Goal: Communication & Community: Answer question/provide support

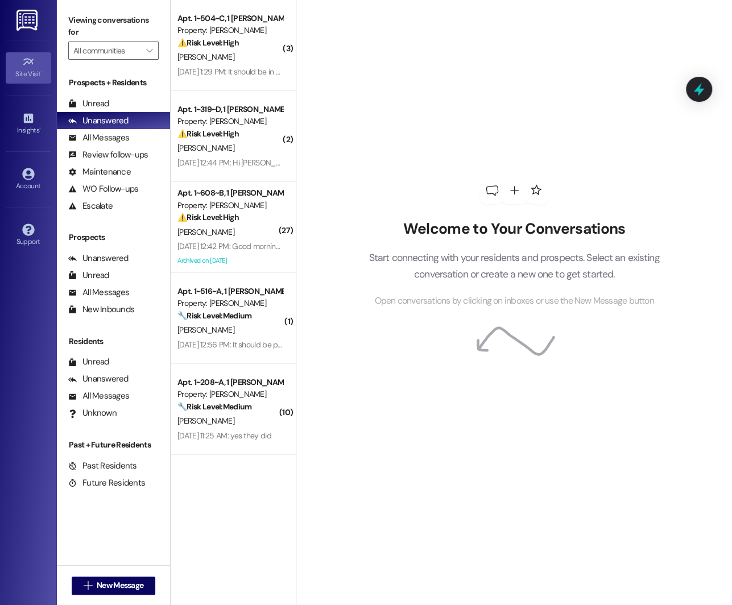
click at [32, 77] on div "Site Visit •" at bounding box center [28, 73] width 57 height 11
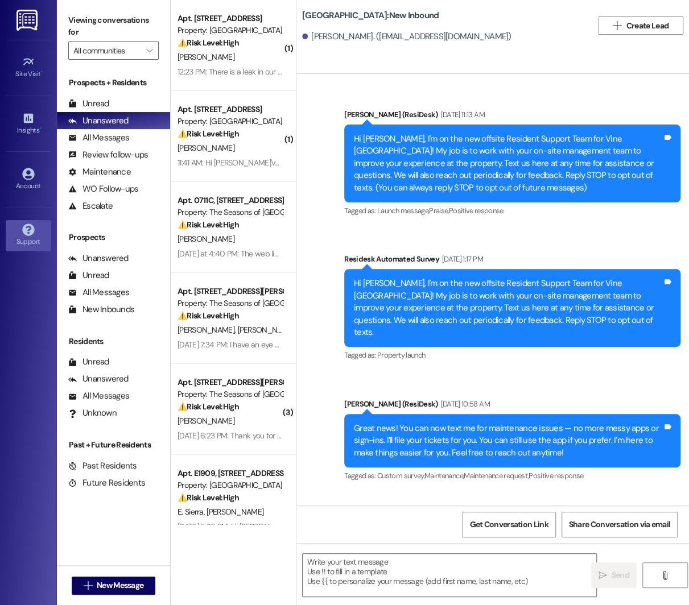
type textarea "Fetching suggested responses. Please feel free to read through the conversation…"
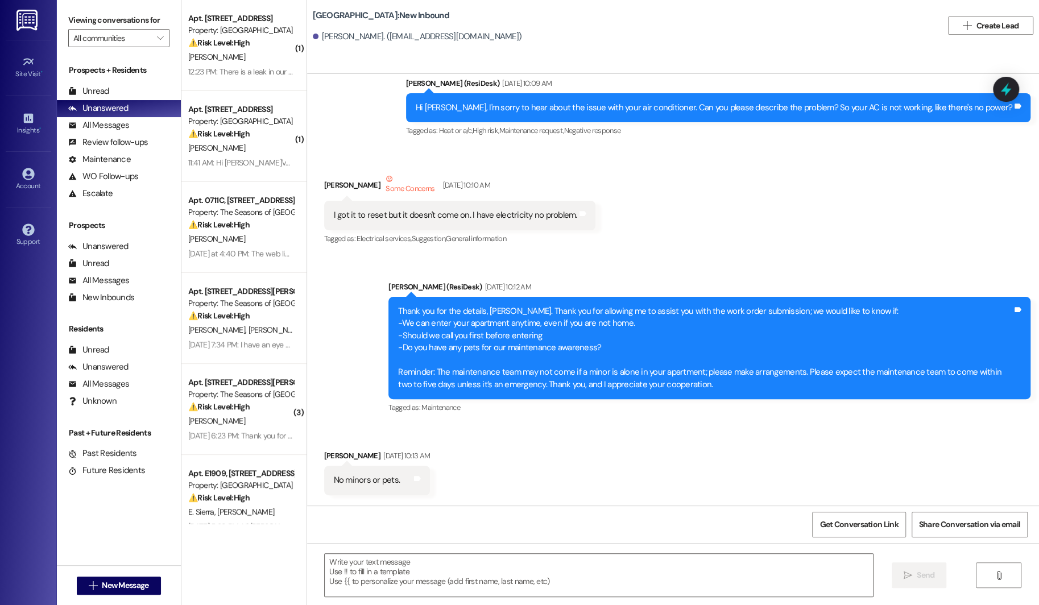
scroll to position [512, 0]
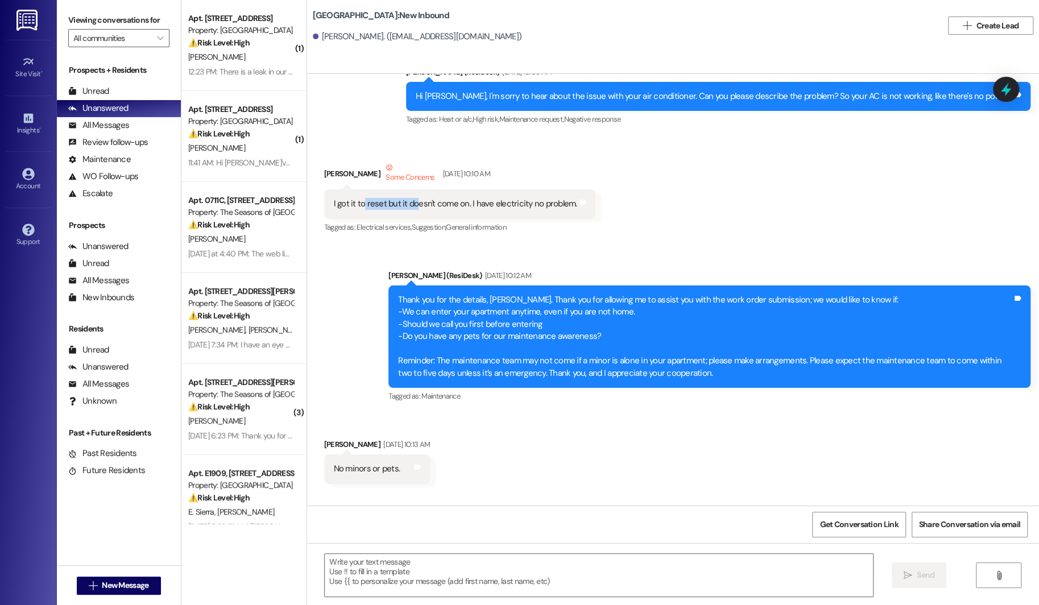
drag, startPoint x: 354, startPoint y: 204, endPoint x: 406, endPoint y: 204, distance: 51.7
click at [407, 204] on div "I got it to reset but it doesn't come on. I have electricity no problem." at bounding box center [455, 204] width 243 height 12
drag, startPoint x: 453, startPoint y: 205, endPoint x: 534, endPoint y: 208, distance: 81.4
click at [534, 208] on div "I got it to reset but it doesn't come on. I have electricity no problem." at bounding box center [455, 204] width 243 height 12
drag, startPoint x: 349, startPoint y: 204, endPoint x: 387, endPoint y: 204, distance: 38.1
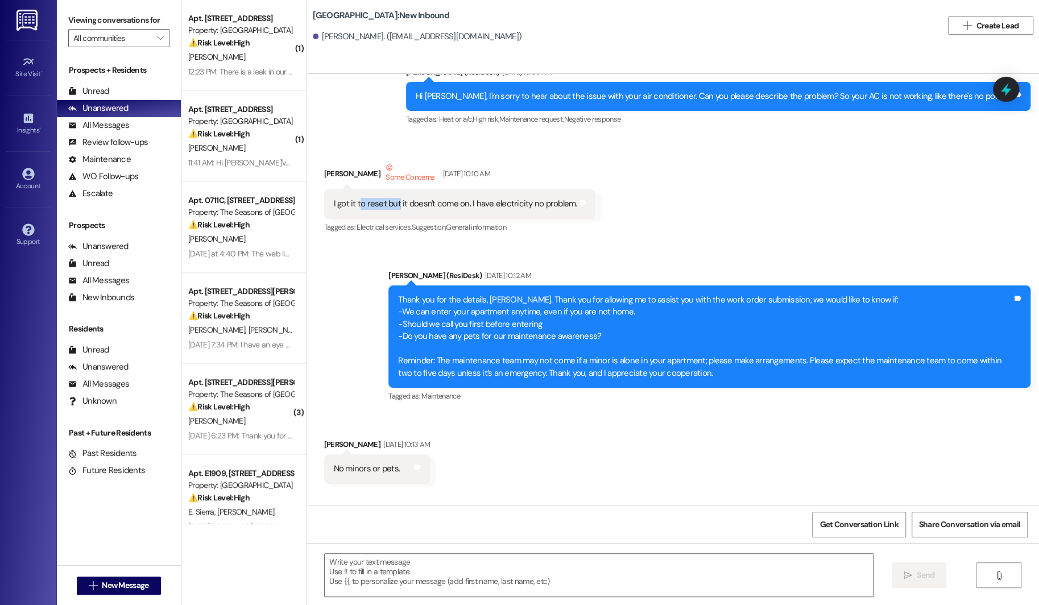
click at [387, 204] on div "I got it to reset but it doesn't come on. I have electricity no problem." at bounding box center [455, 204] width 243 height 12
drag, startPoint x: 395, startPoint y: 201, endPoint x: 458, endPoint y: 208, distance: 63.5
click at [458, 208] on div "I got it to reset but it doesn't come on. I have electricity no problem." at bounding box center [455, 204] width 243 height 12
drag, startPoint x: 458, startPoint y: 208, endPoint x: 391, endPoint y: 206, distance: 67.1
click at [391, 206] on div "I got it to reset but it doesn't come on. I have electricity no problem." at bounding box center [455, 204] width 243 height 12
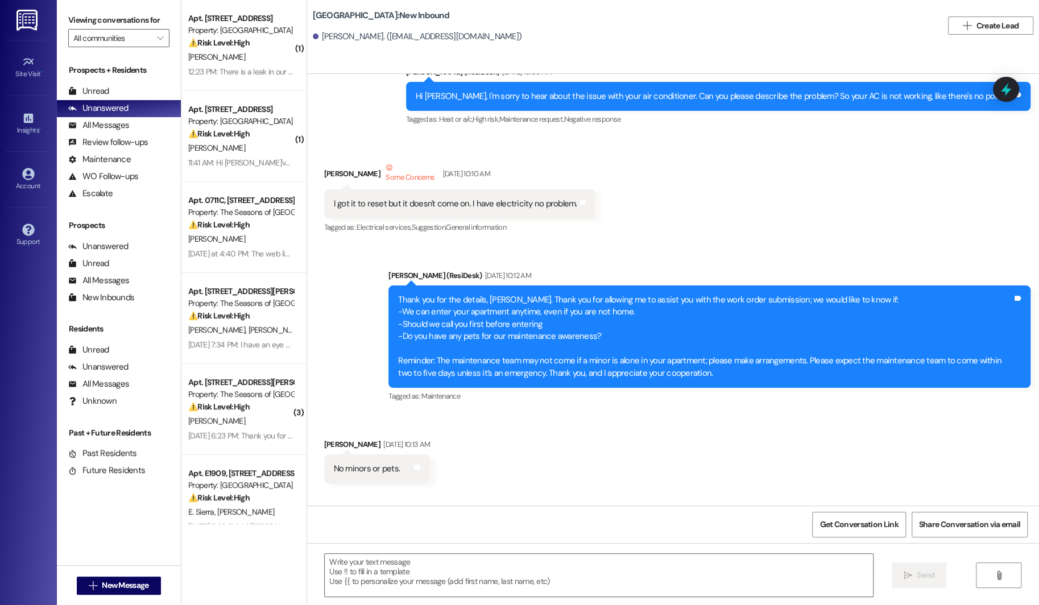
drag, startPoint x: 476, startPoint y: 206, endPoint x: 520, endPoint y: 207, distance: 43.8
click at [520, 207] on div "I got it to reset but it doesn't come on. I have electricity no problem." at bounding box center [455, 204] width 243 height 12
drag, startPoint x: 529, startPoint y: 207, endPoint x: 481, endPoint y: 205, distance: 48.4
click at [481, 206] on div "I got it to reset but it doesn't come on. I have electricity no problem." at bounding box center [455, 204] width 243 height 12
click at [602, 230] on div "Received via SMS [PERSON_NAME] Some Concerns [DATE] 10:10 AM I got it to reset …" at bounding box center [673, 190] width 732 height 108
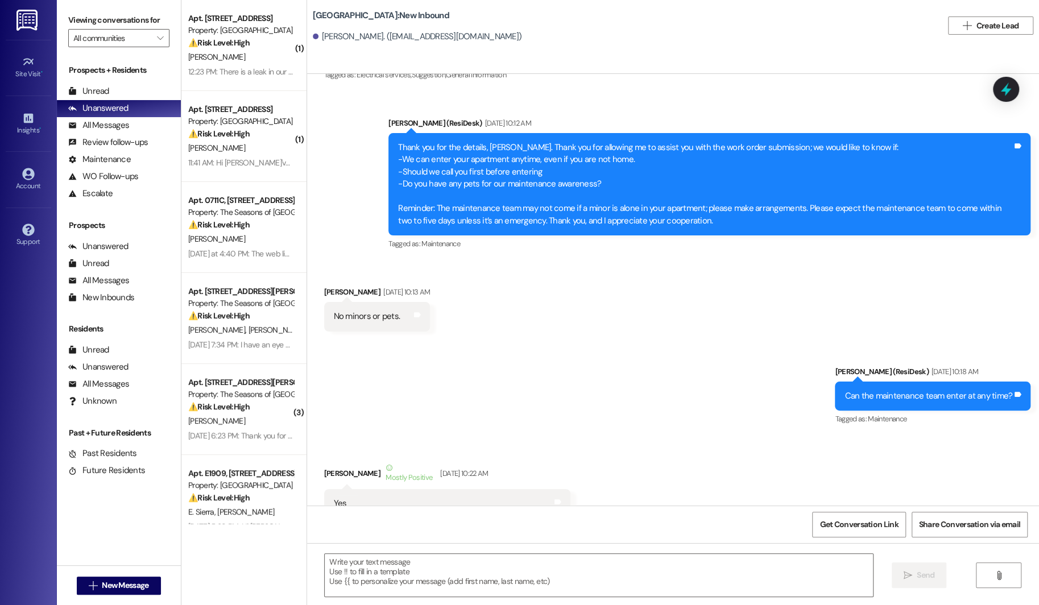
scroll to position [663, 0]
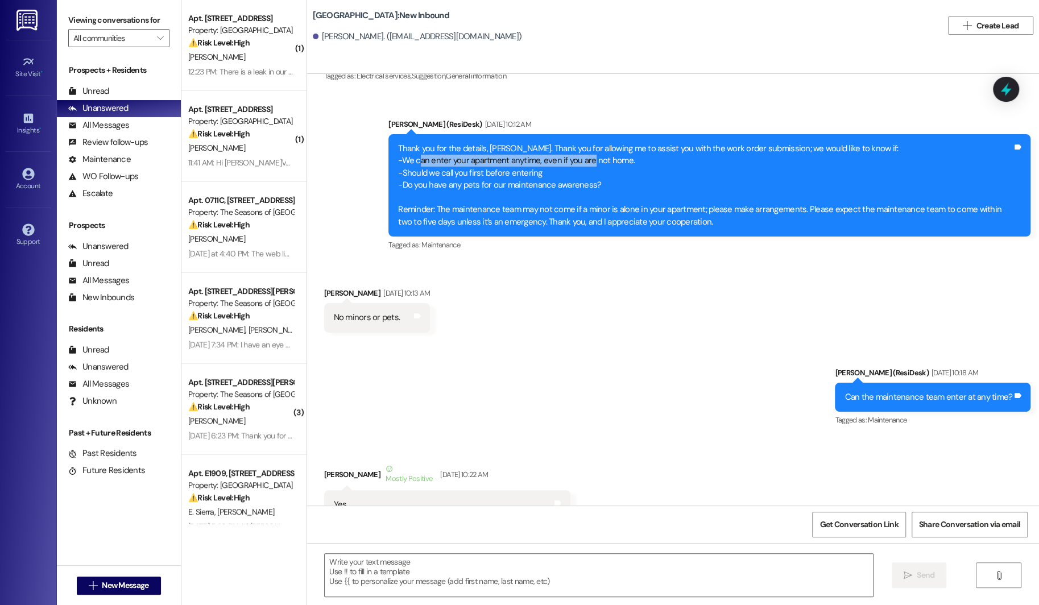
drag, startPoint x: 411, startPoint y: 163, endPoint x: 582, endPoint y: 165, distance: 170.6
click at [582, 165] on div "Thank you for the details, [PERSON_NAME]. Thank you for allowing me to assist y…" at bounding box center [705, 185] width 614 height 85
drag, startPoint x: 397, startPoint y: 170, endPoint x: 553, endPoint y: 178, distance: 156.0
click at [553, 178] on div "Thank you for the details, [PERSON_NAME]. Thank you for allowing me to assist y…" at bounding box center [705, 185] width 614 height 85
drag, startPoint x: 400, startPoint y: 183, endPoint x: 596, endPoint y: 199, distance: 197.4
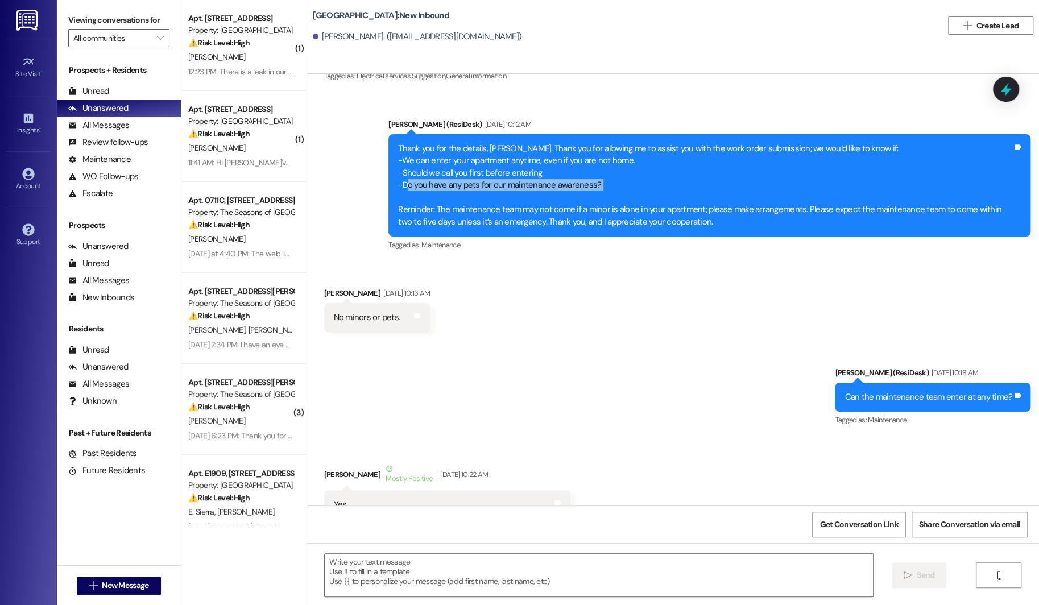
click at [596, 199] on div "Thank you for the details, [PERSON_NAME]. Thank you for allowing me to assist y…" at bounding box center [705, 185] width 614 height 85
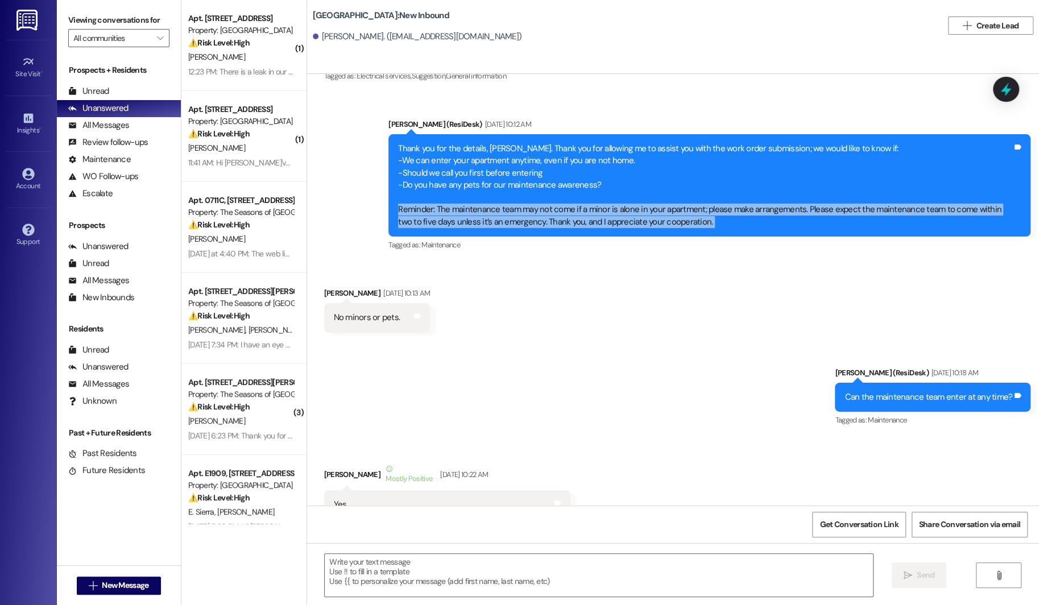
drag, startPoint x: 389, startPoint y: 210, endPoint x: 401, endPoint y: 237, distance: 29.3
click at [401, 237] on div "[PERSON_NAME] (ResiDesk) [DATE] 10:12 AM Thank you for the details, [PERSON_NAM…" at bounding box center [709, 185] width 642 height 135
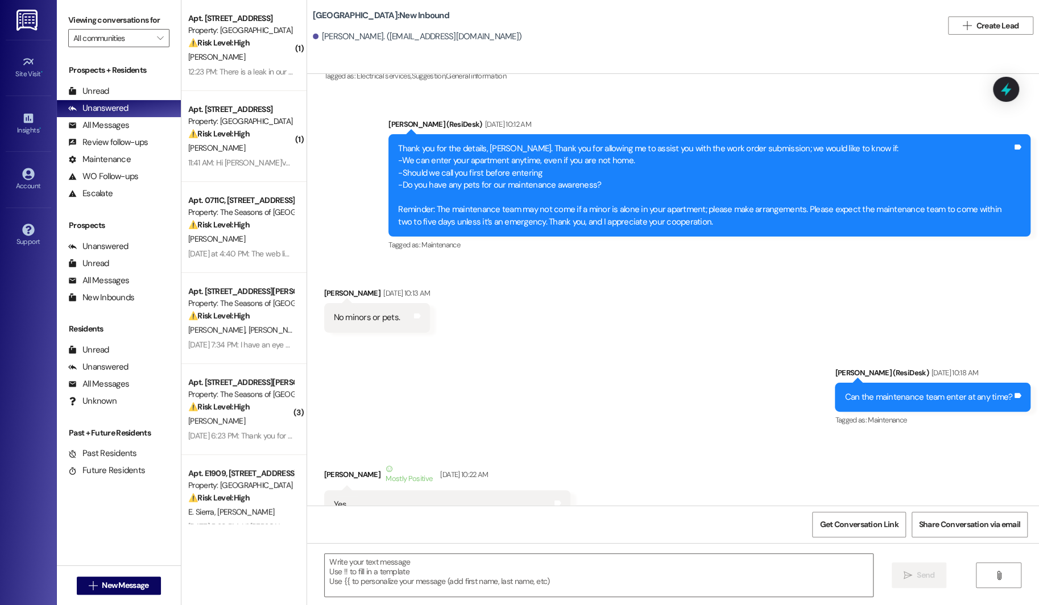
click at [598, 194] on div "Thank you for the details, [PERSON_NAME]. Thank you for allowing me to assist y…" at bounding box center [705, 185] width 614 height 85
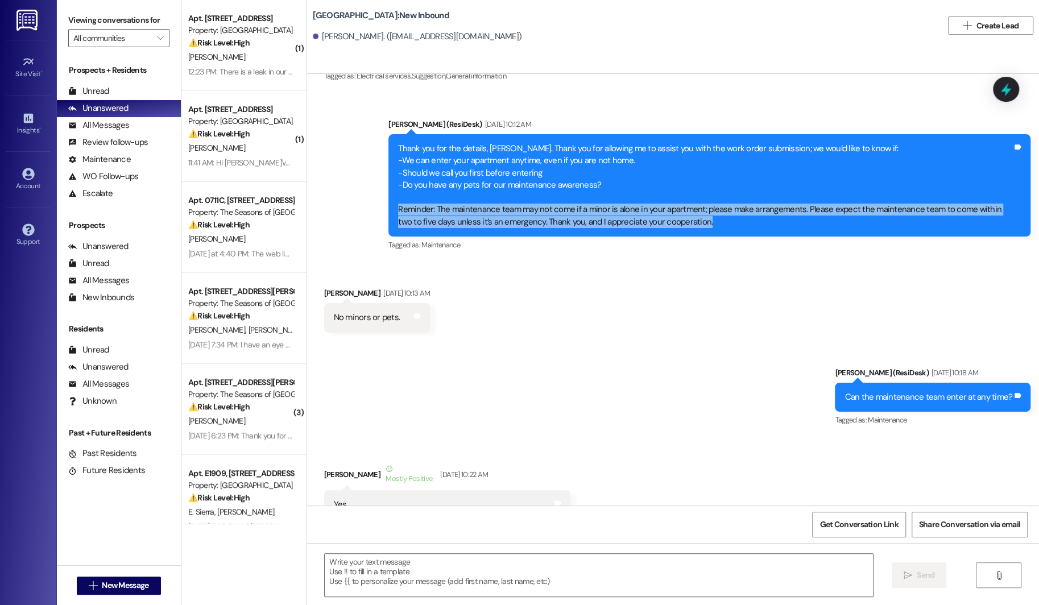
drag, startPoint x: 387, startPoint y: 210, endPoint x: 491, endPoint y: 228, distance: 105.5
click at [491, 229] on div "Thank you for the details, [PERSON_NAME]. Thank you for allowing me to assist y…" at bounding box center [709, 185] width 642 height 102
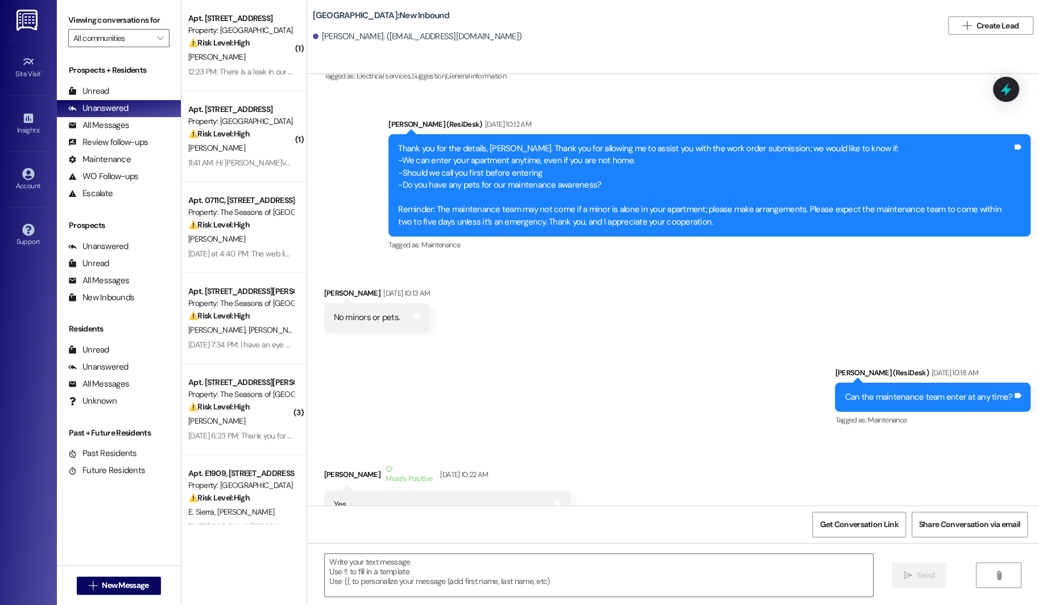
click at [571, 176] on div "Thank you for the details, [PERSON_NAME]. Thank you for allowing me to assist y…" at bounding box center [705, 185] width 614 height 85
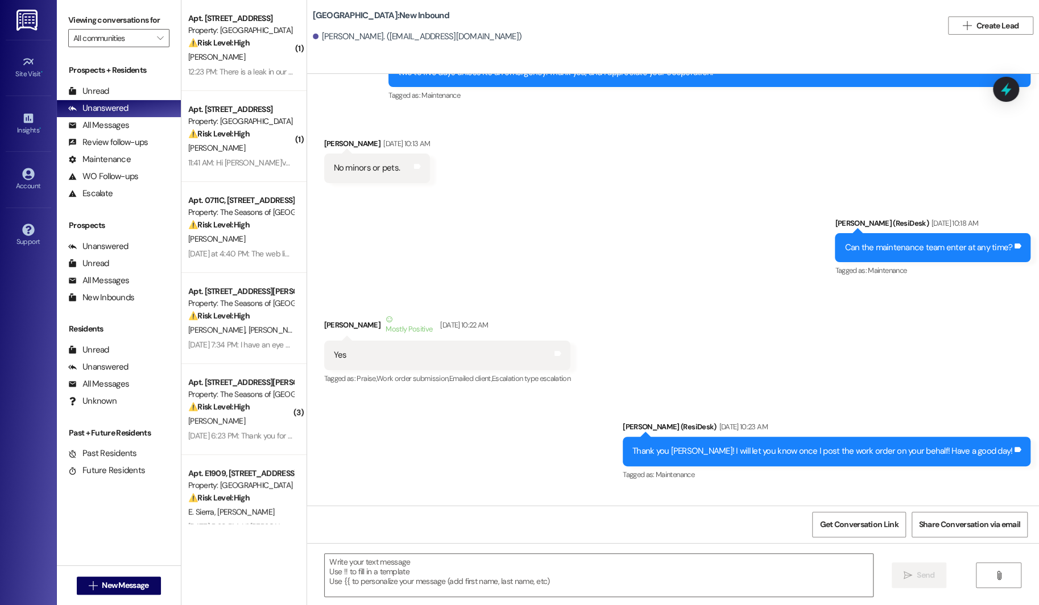
scroll to position [830, 0]
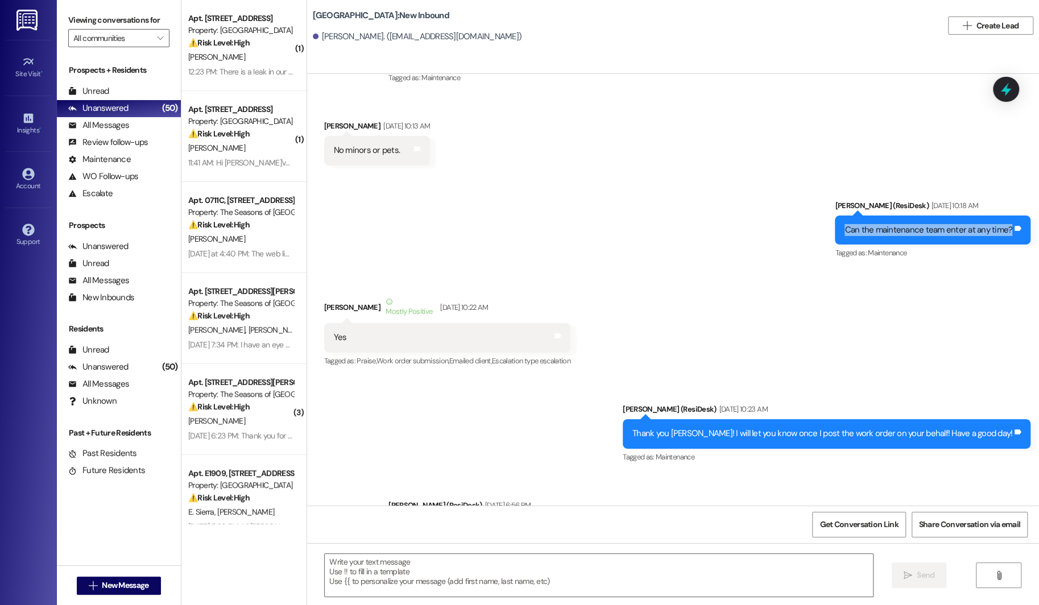
drag, startPoint x: 842, startPoint y: 232, endPoint x: 985, endPoint y: 237, distance: 143.9
click at [688, 237] on div "Can the maintenance team enter at any time? Tags and notes" at bounding box center [933, 229] width 196 height 29
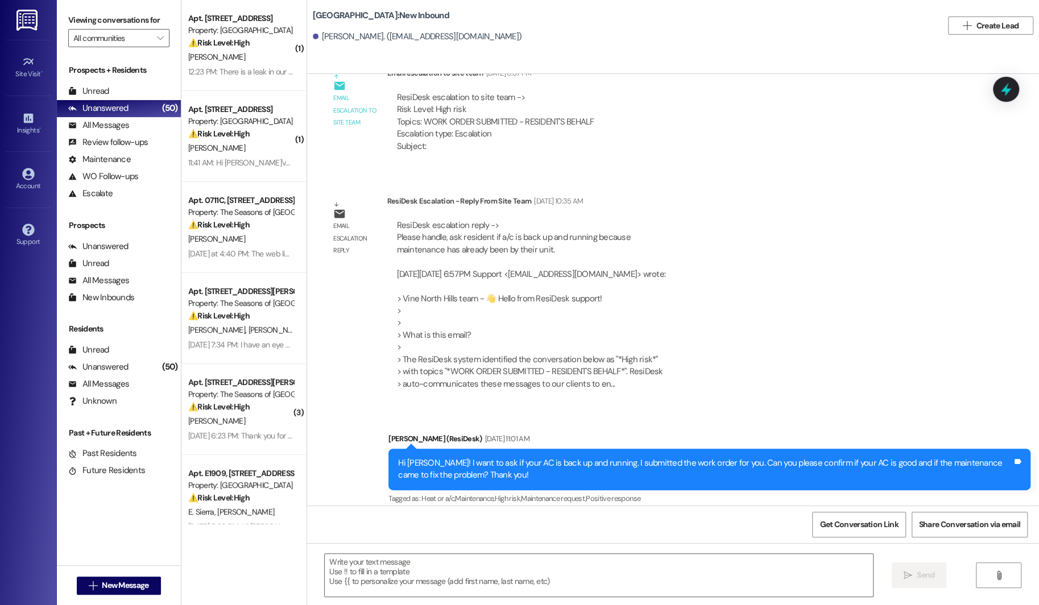
scroll to position [1403, 0]
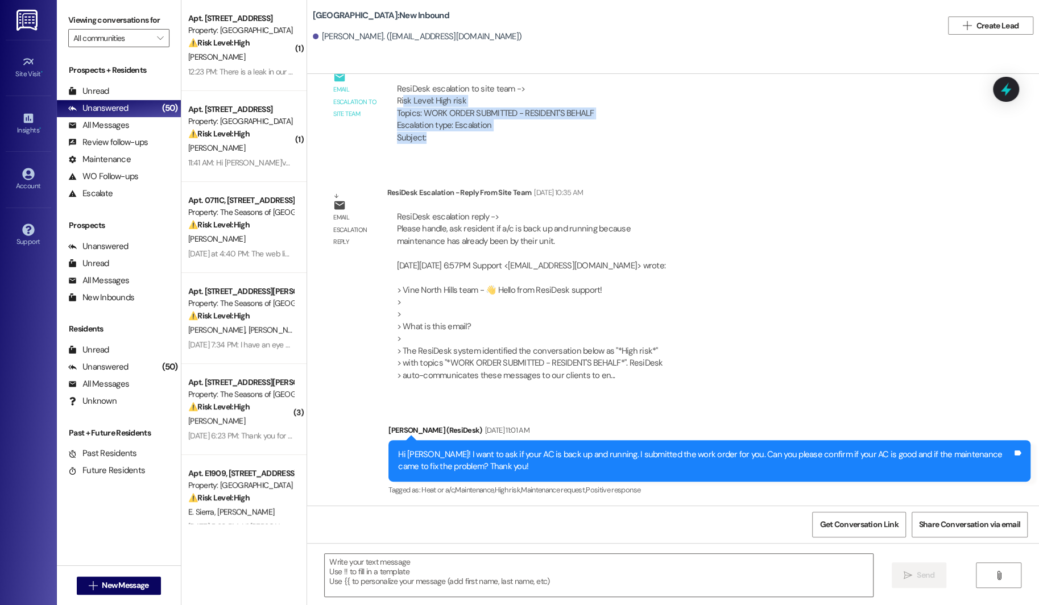
drag, startPoint x: 394, startPoint y: 102, endPoint x: 520, endPoint y: 139, distance: 131.1
click at [520, 140] on div "ResiDesk escalation to site team -> Risk Level: High risk Topics: WORK ORDER SU…" at bounding box center [496, 113] width 200 height 61
click at [498, 153] on div "Email escalation to site team Email escalation to site team [DATE] 6:57 PM Resi…" at bounding box center [464, 105] width 297 height 111
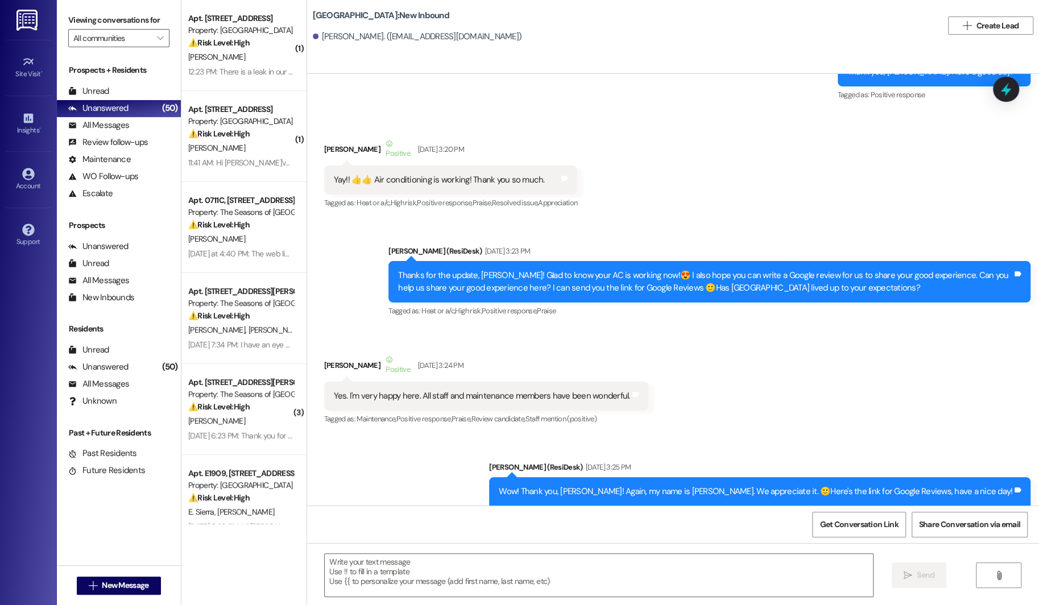
scroll to position [2045, 0]
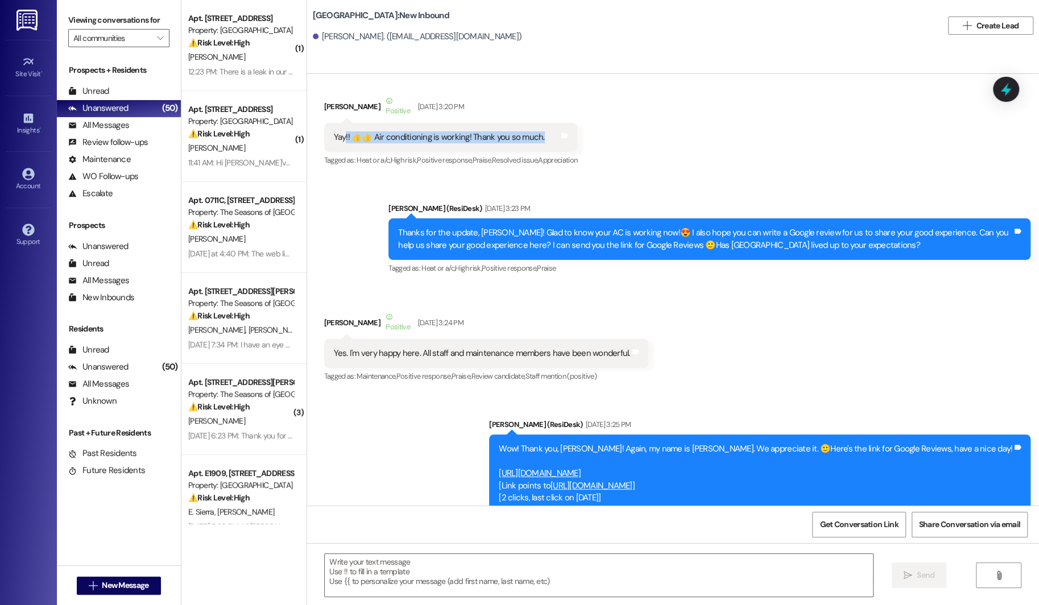
drag, startPoint x: 334, startPoint y: 140, endPoint x: 396, endPoint y: 145, distance: 62.2
click at [396, 145] on div "Yay!! 👍👍 Air conditioning is working! Thank you so much. Tags and notes" at bounding box center [451, 137] width 254 height 29
drag, startPoint x: 617, startPoint y: 234, endPoint x: 644, endPoint y: 234, distance: 26.2
click at [644, 234] on div "Thanks for the update, [PERSON_NAME]! Glad to know your AC is working now!😍 I a…" at bounding box center [705, 239] width 614 height 24
click at [679, 183] on div "Sent via SMS [PERSON_NAME] (ResiDesk) [DATE] 3:23 PM Thanks for the update, [PE…" at bounding box center [673, 231] width 732 height 108
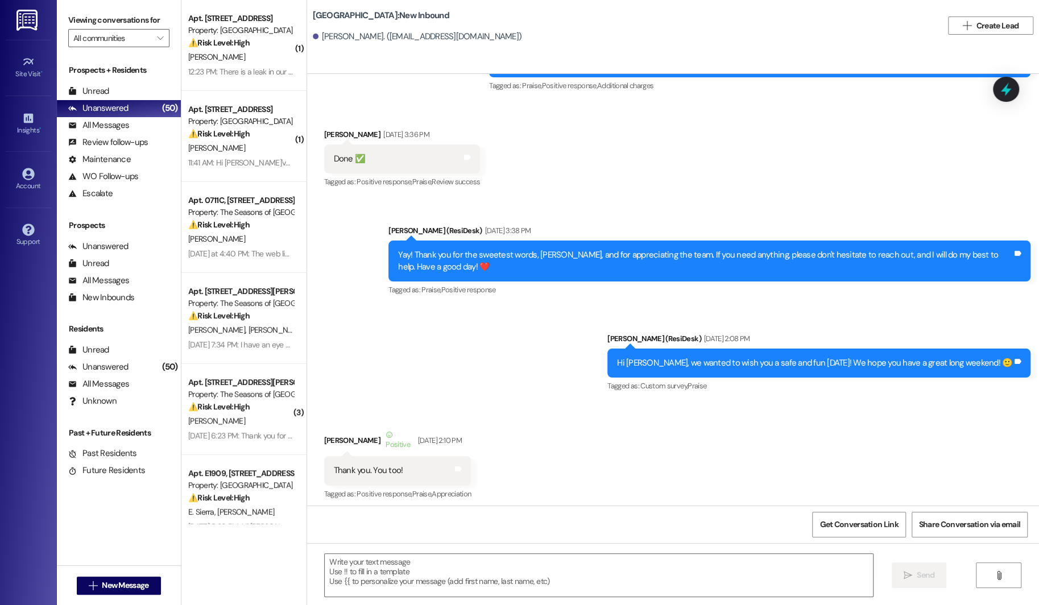
scroll to position [2492, 0]
